Goal: Task Accomplishment & Management: Use online tool/utility

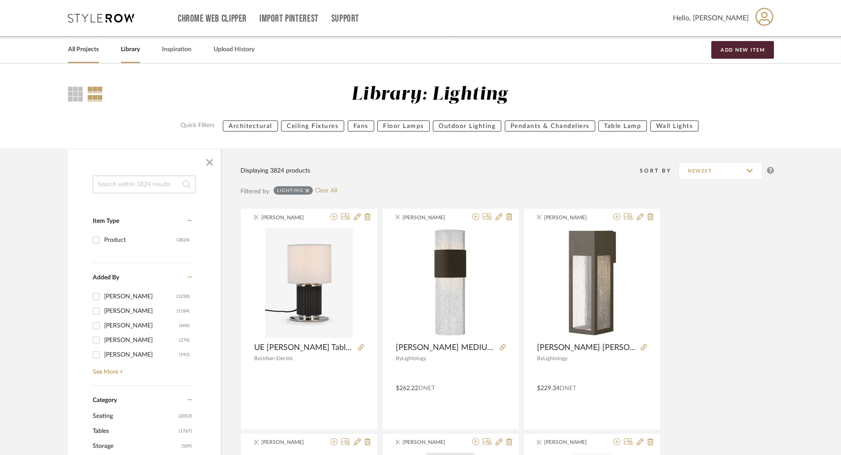
click at [96, 49] on link "All Projects" at bounding box center [83, 50] width 31 height 12
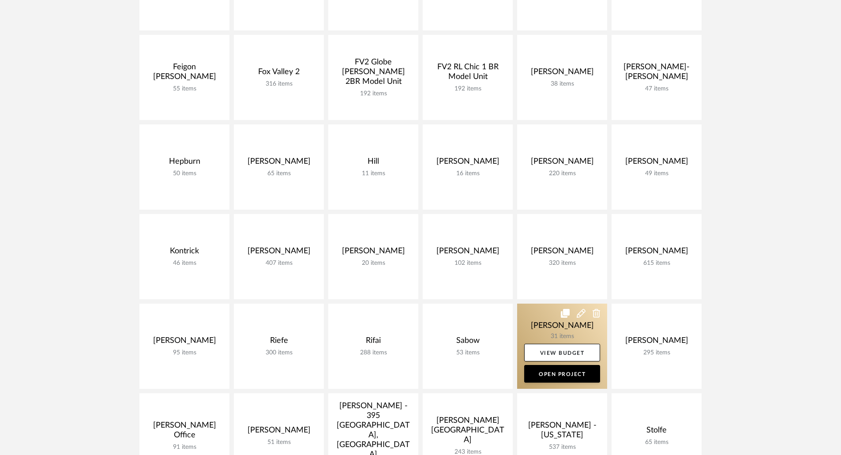
scroll to position [309, 0]
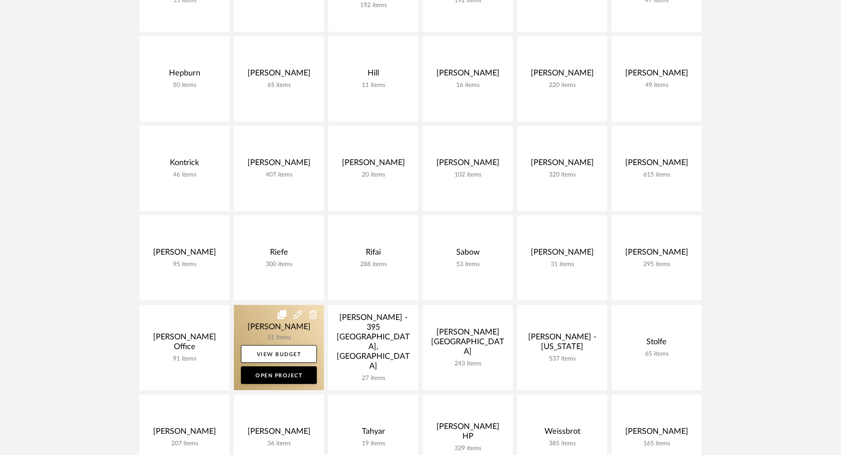
click at [301, 334] on link at bounding box center [279, 347] width 90 height 85
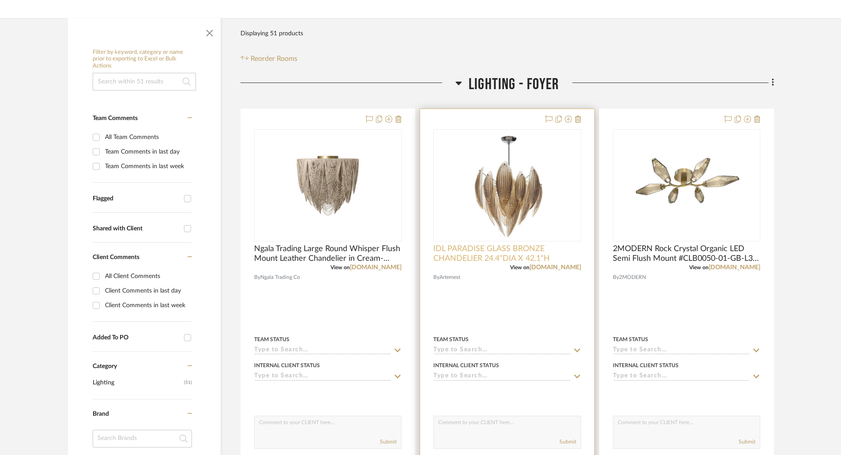
scroll to position [177, 0]
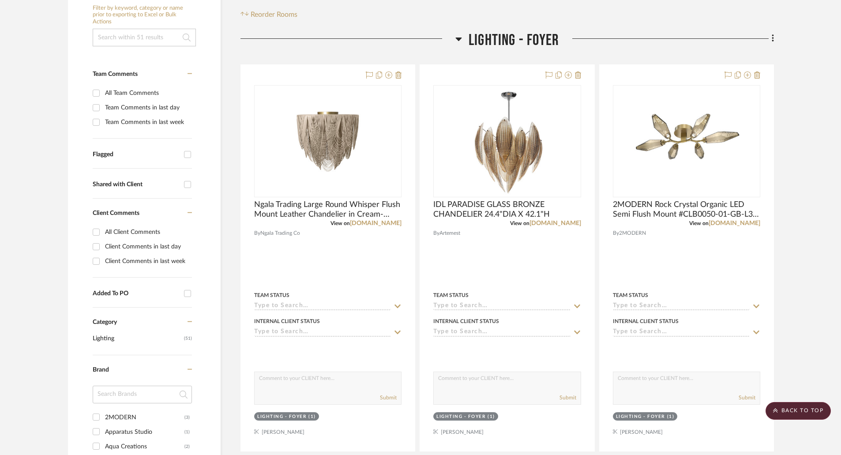
click at [458, 40] on icon at bounding box center [458, 40] width 6 height 4
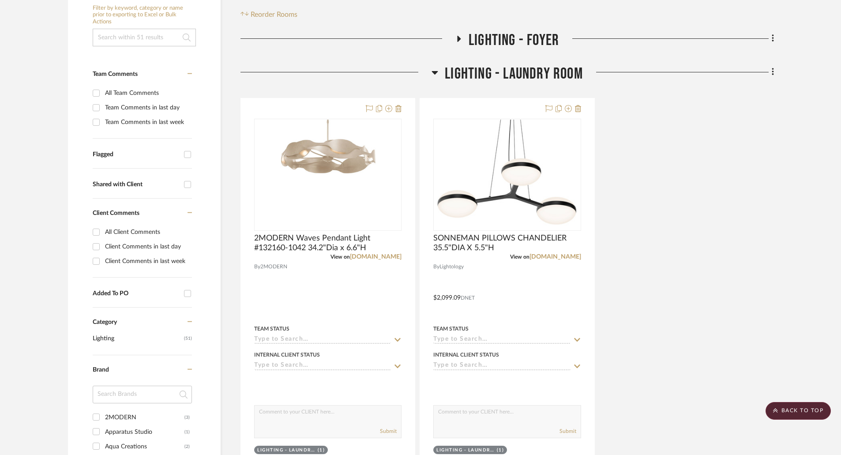
click at [436, 75] on icon at bounding box center [435, 72] width 7 height 11
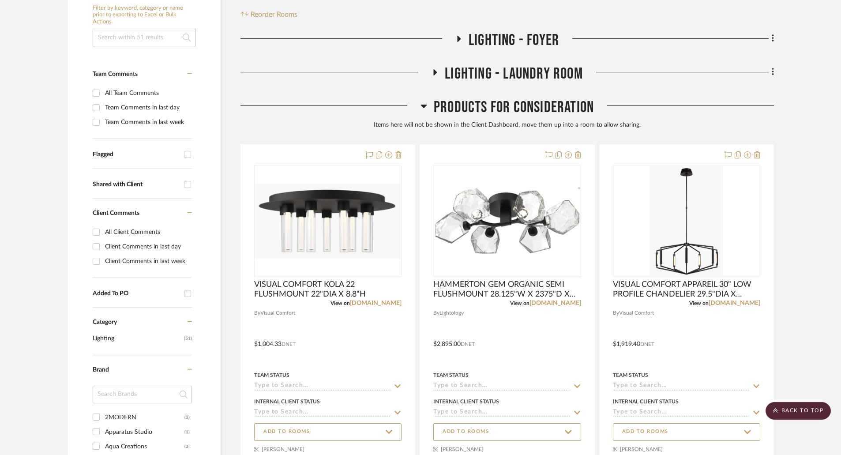
scroll to position [0, 0]
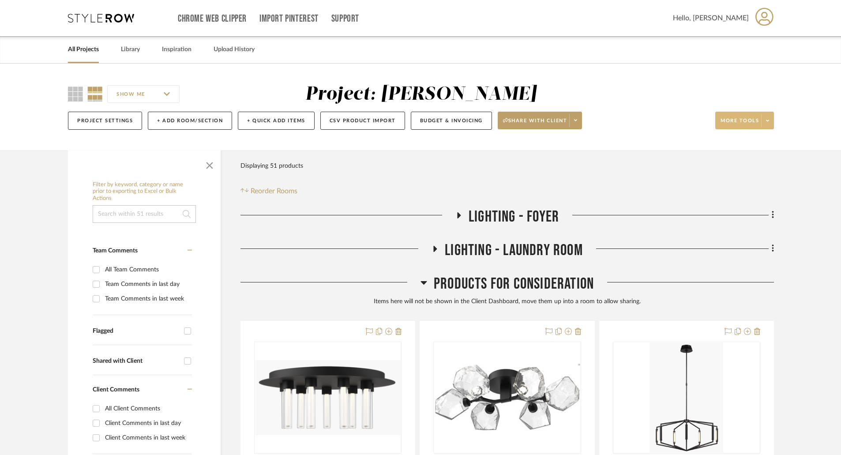
click at [769, 125] on span at bounding box center [767, 120] width 12 height 13
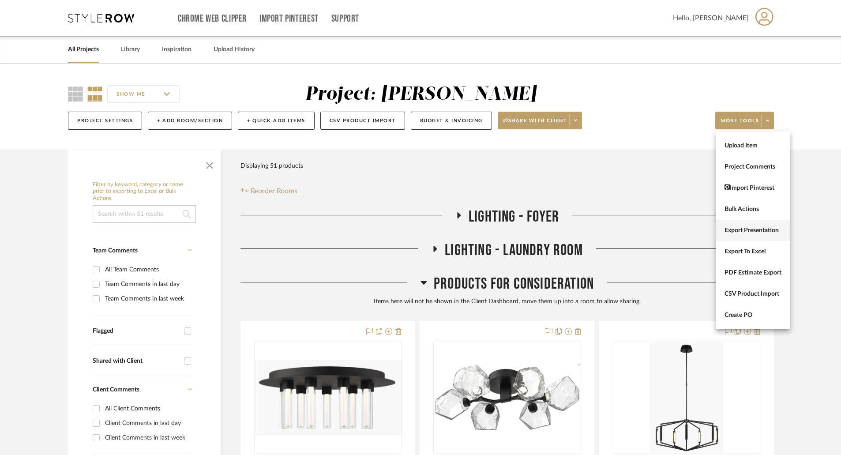
click at [754, 231] on span "Export Presentation" at bounding box center [753, 231] width 57 height 8
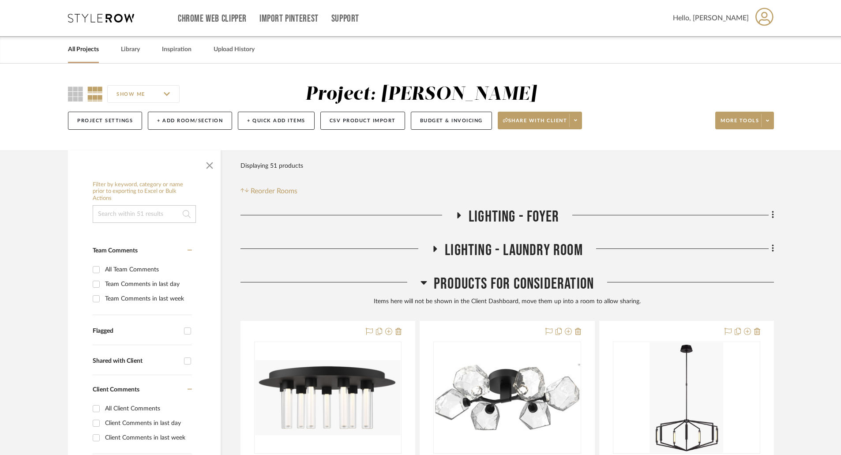
click at [759, 297] on div at bounding box center [684, 285] width 180 height 23
